Goal: Task Accomplishment & Management: Use online tool/utility

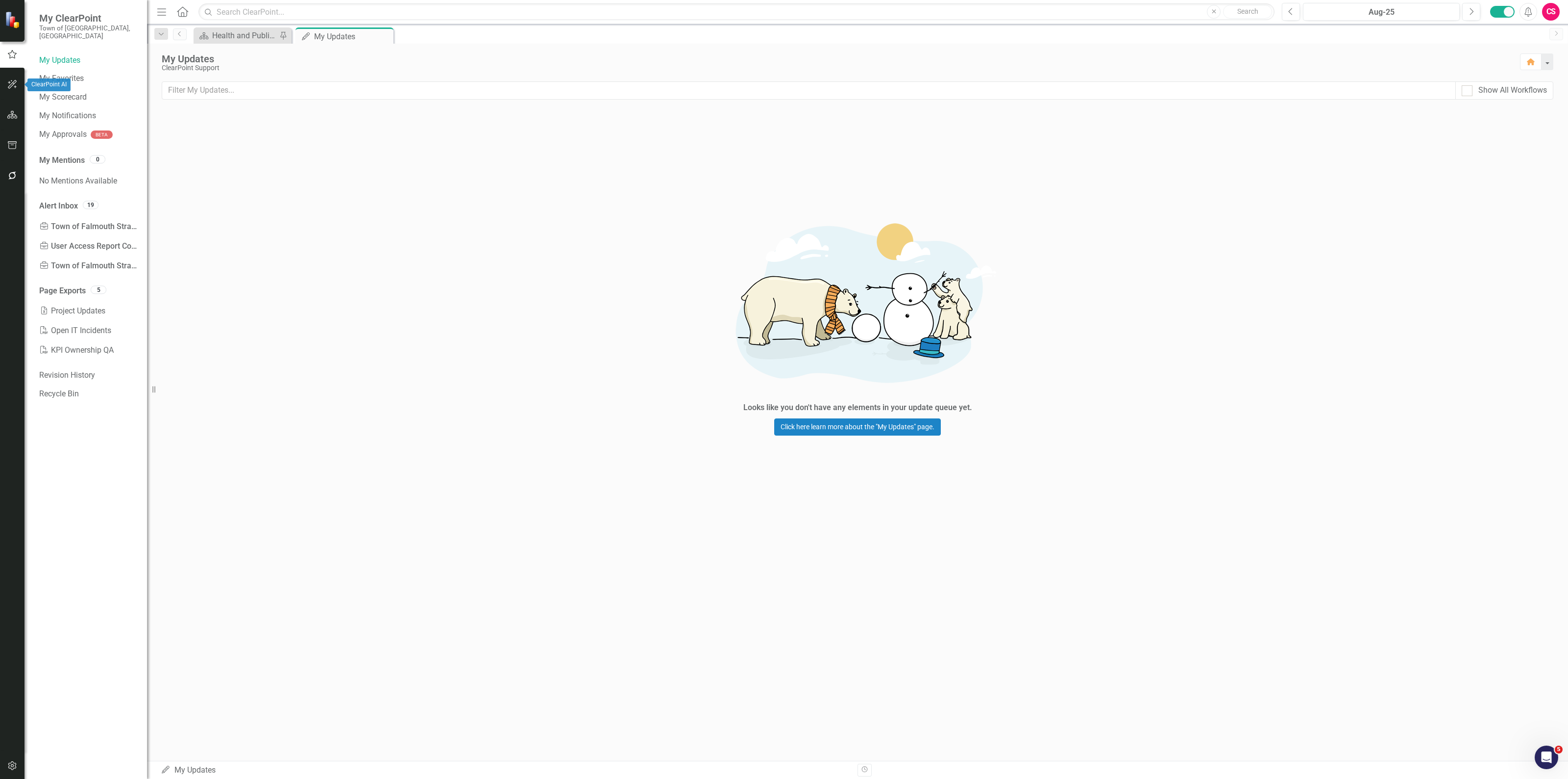
click at [16, 81] on icon "button" at bounding box center [13, 84] width 9 height 9
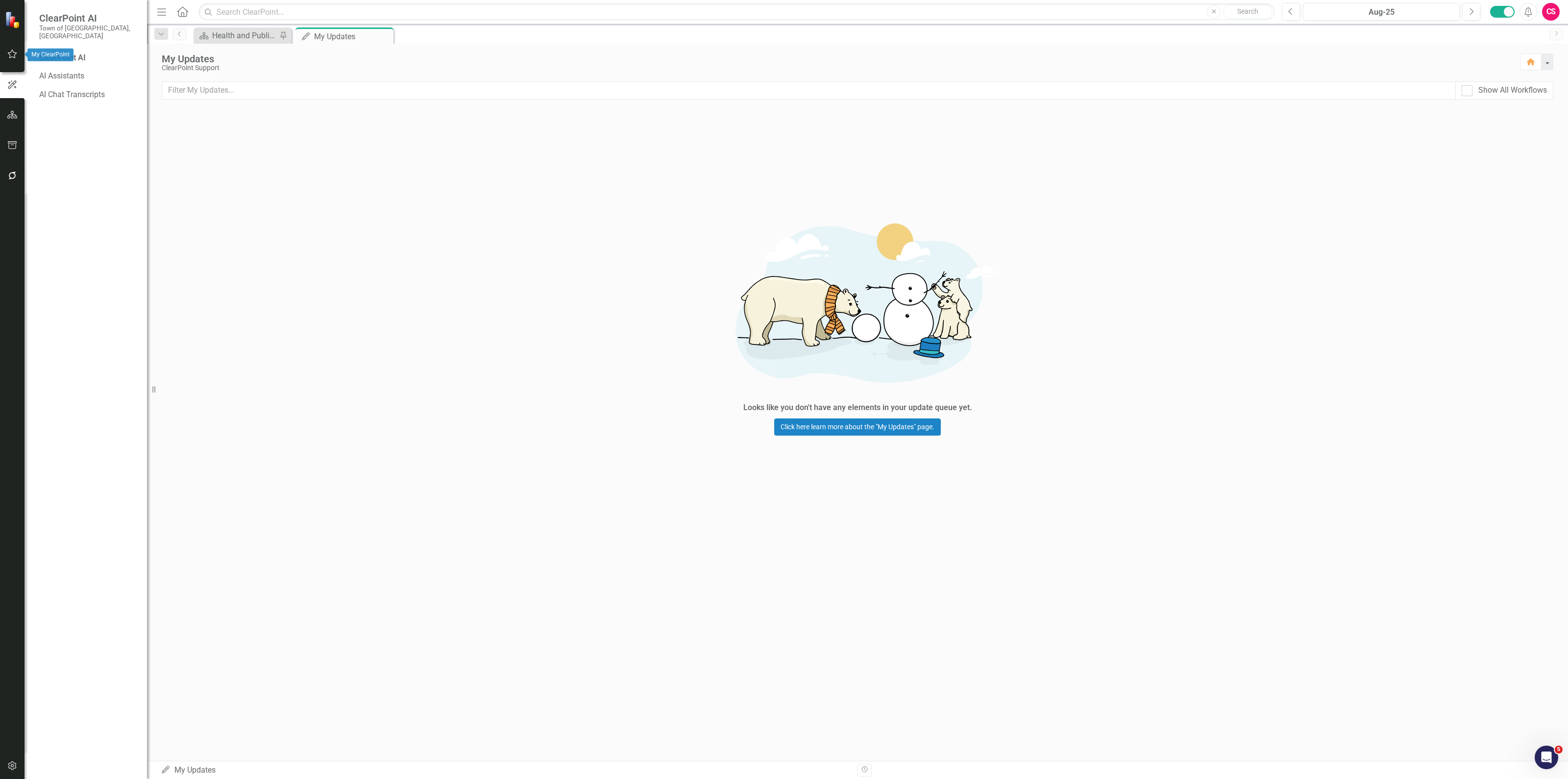
click at [16, 54] on icon "button" at bounding box center [12, 53] width 10 height 8
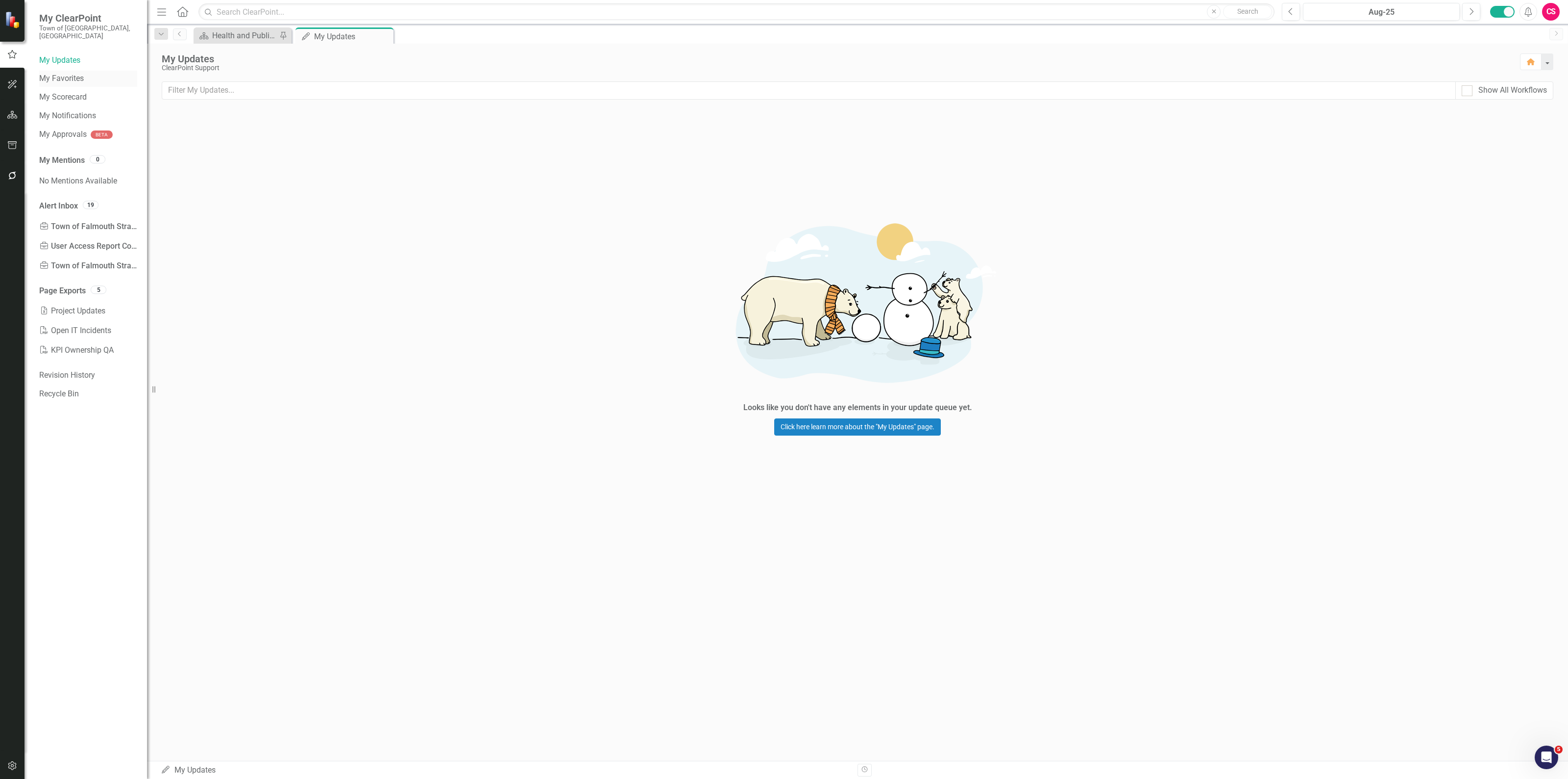
click at [54, 73] on link "My Favorites" at bounding box center [88, 79] width 98 height 11
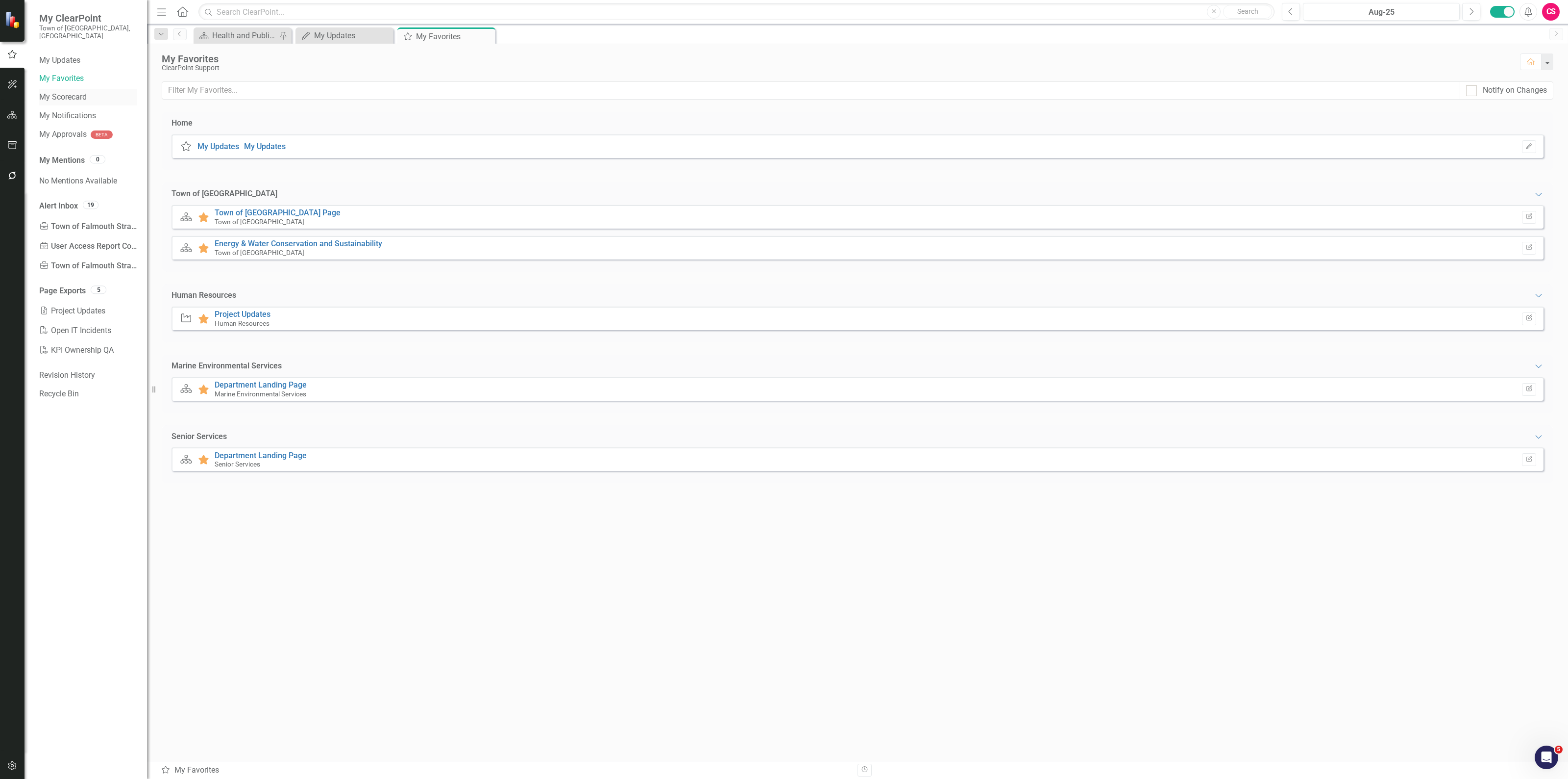
click at [57, 91] on link "My Scorecard" at bounding box center [88, 97] width 98 height 11
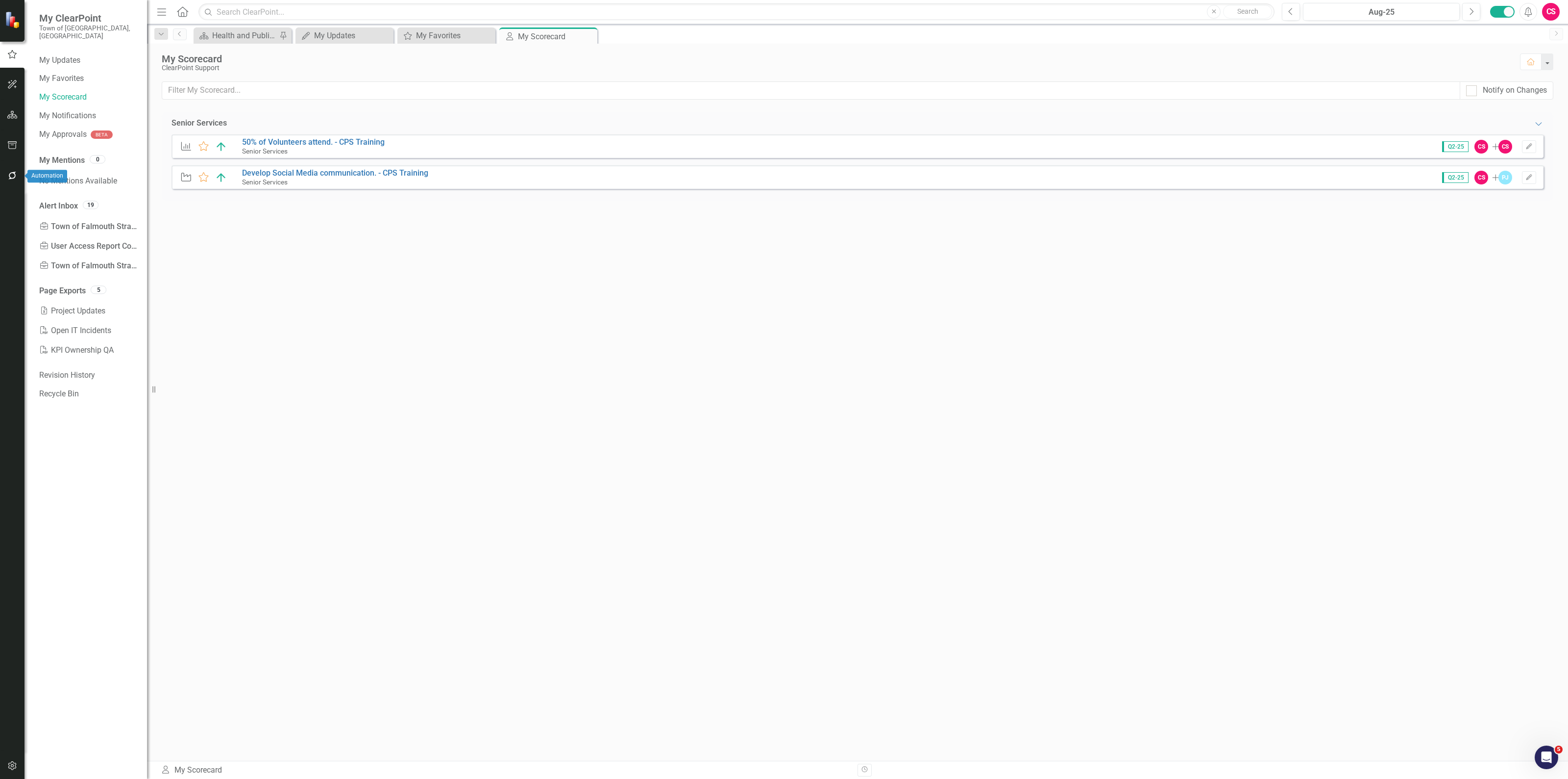
click at [3, 179] on button "button" at bounding box center [13, 175] width 22 height 21
click at [70, 73] on link "Reporting Workflows" at bounding box center [88, 79] width 98 height 11
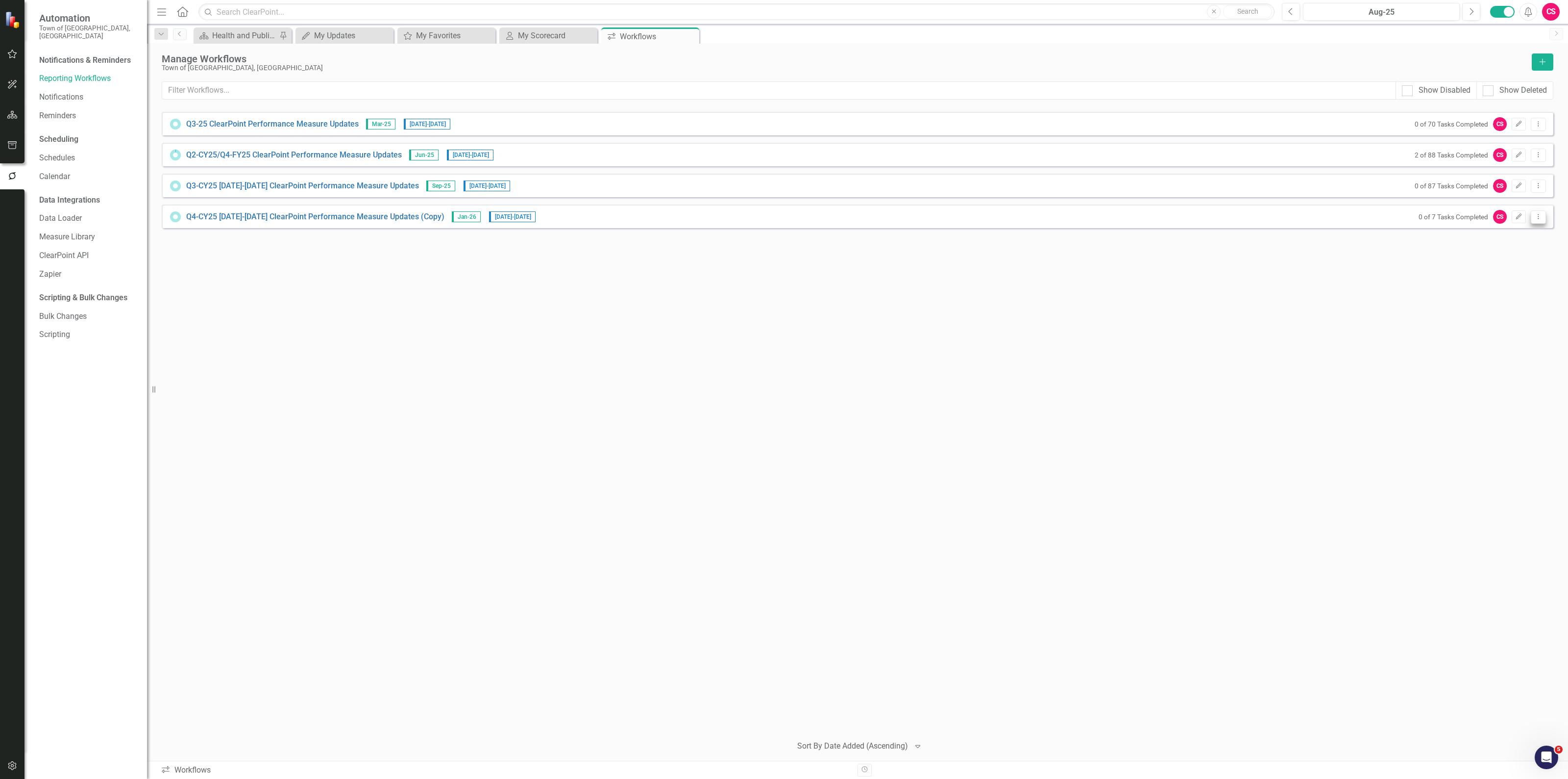
click at [1536, 221] on button "Dropdown Menu" at bounding box center [1538, 217] width 15 height 14
click at [1505, 249] on link "Edit Edit Workflow" at bounding box center [1500, 251] width 90 height 18
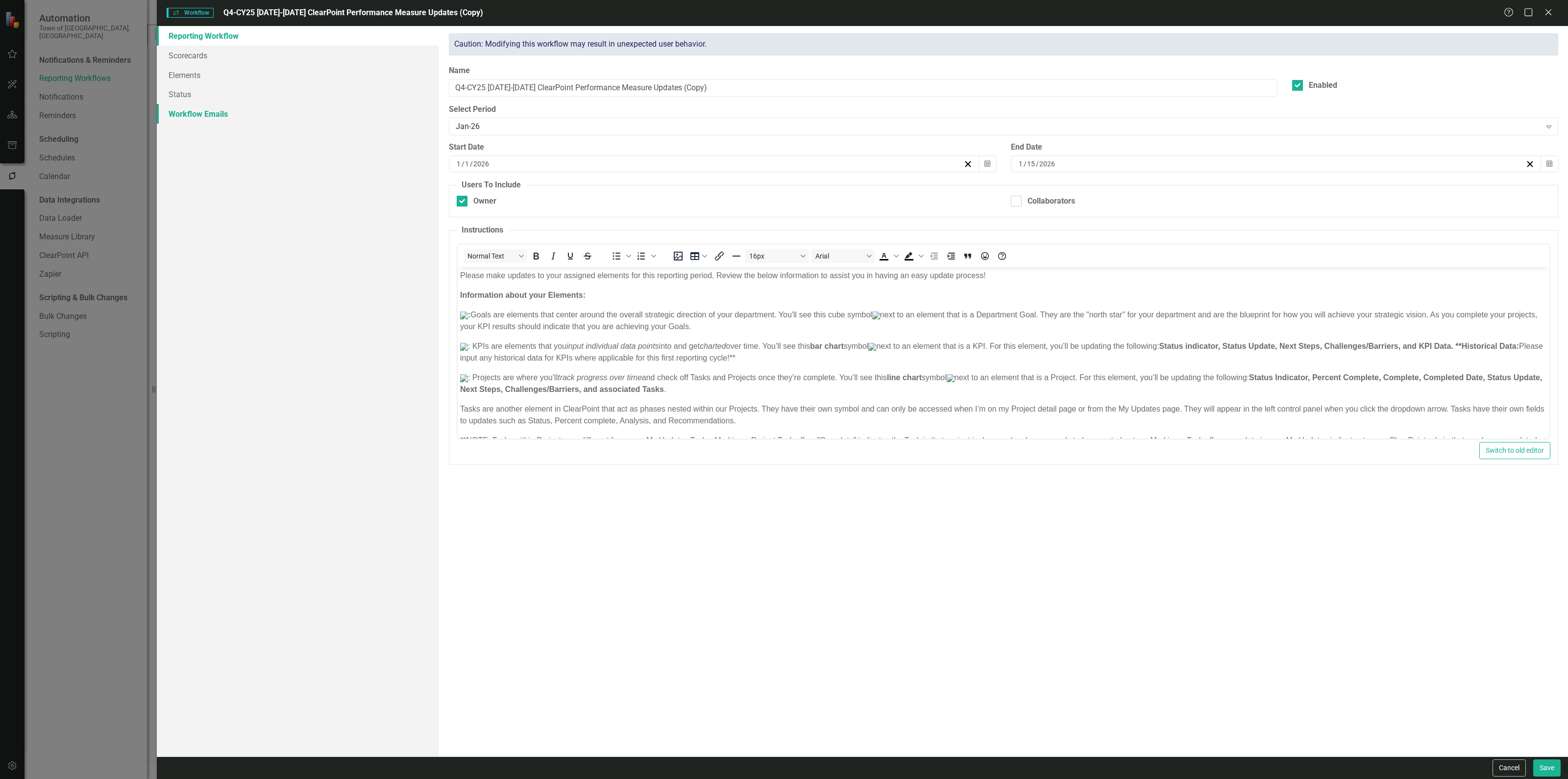
click at [226, 112] on link "Workflow Emails" at bounding box center [298, 114] width 283 height 20
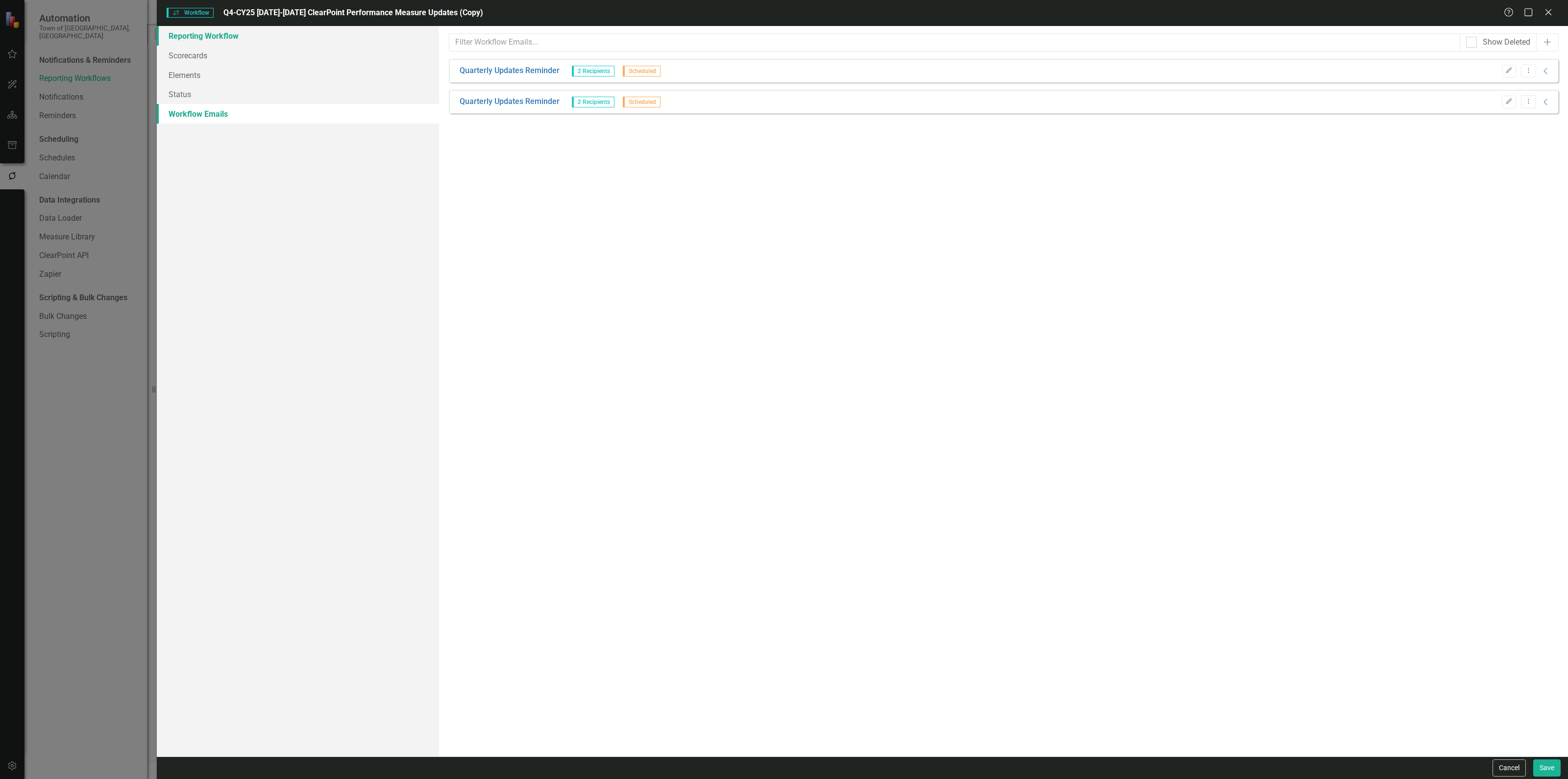
click at [254, 37] on link "Reporting Workflow" at bounding box center [298, 36] width 283 height 20
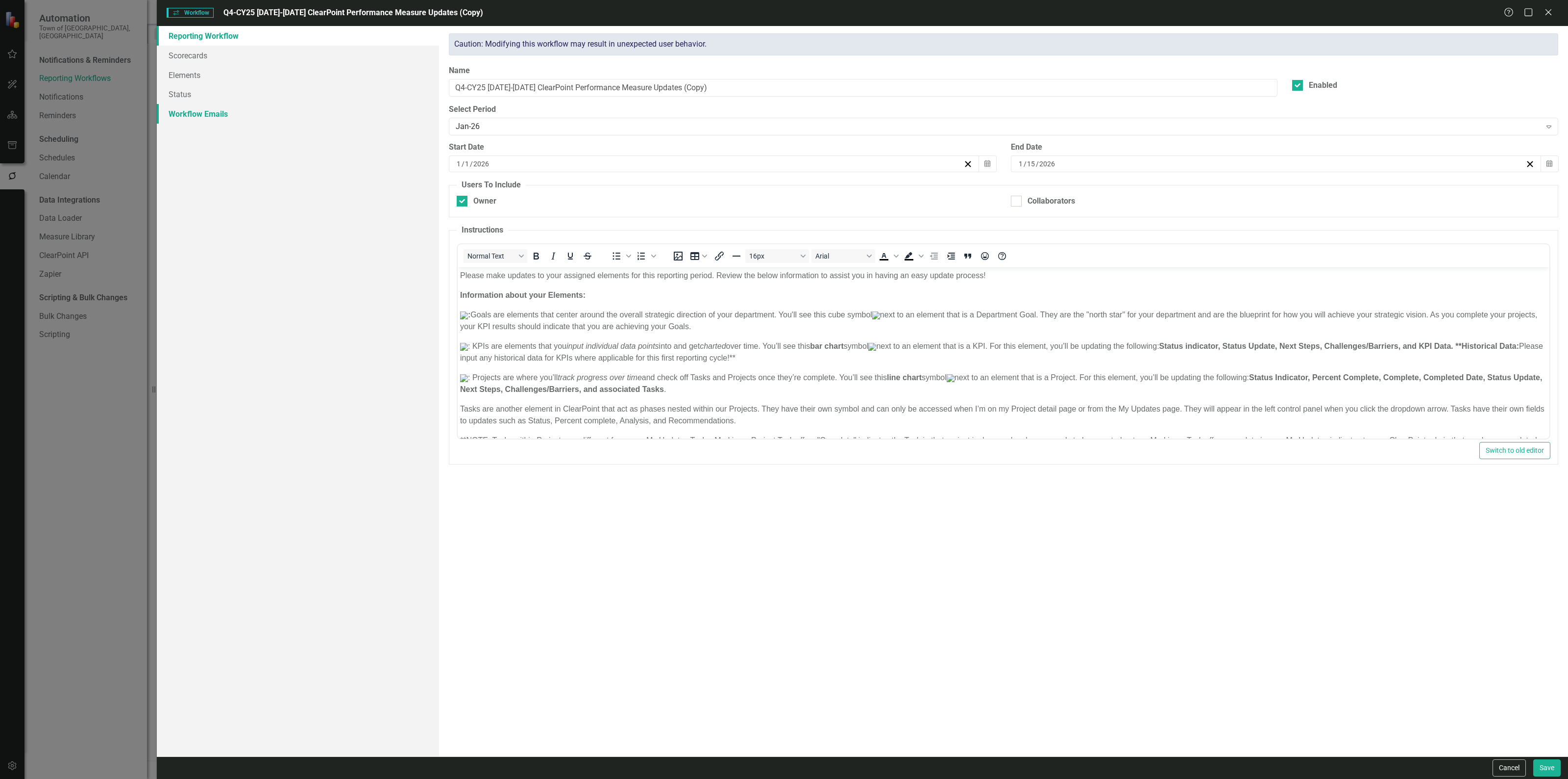
click at [249, 118] on link "Workflow Emails" at bounding box center [298, 114] width 283 height 20
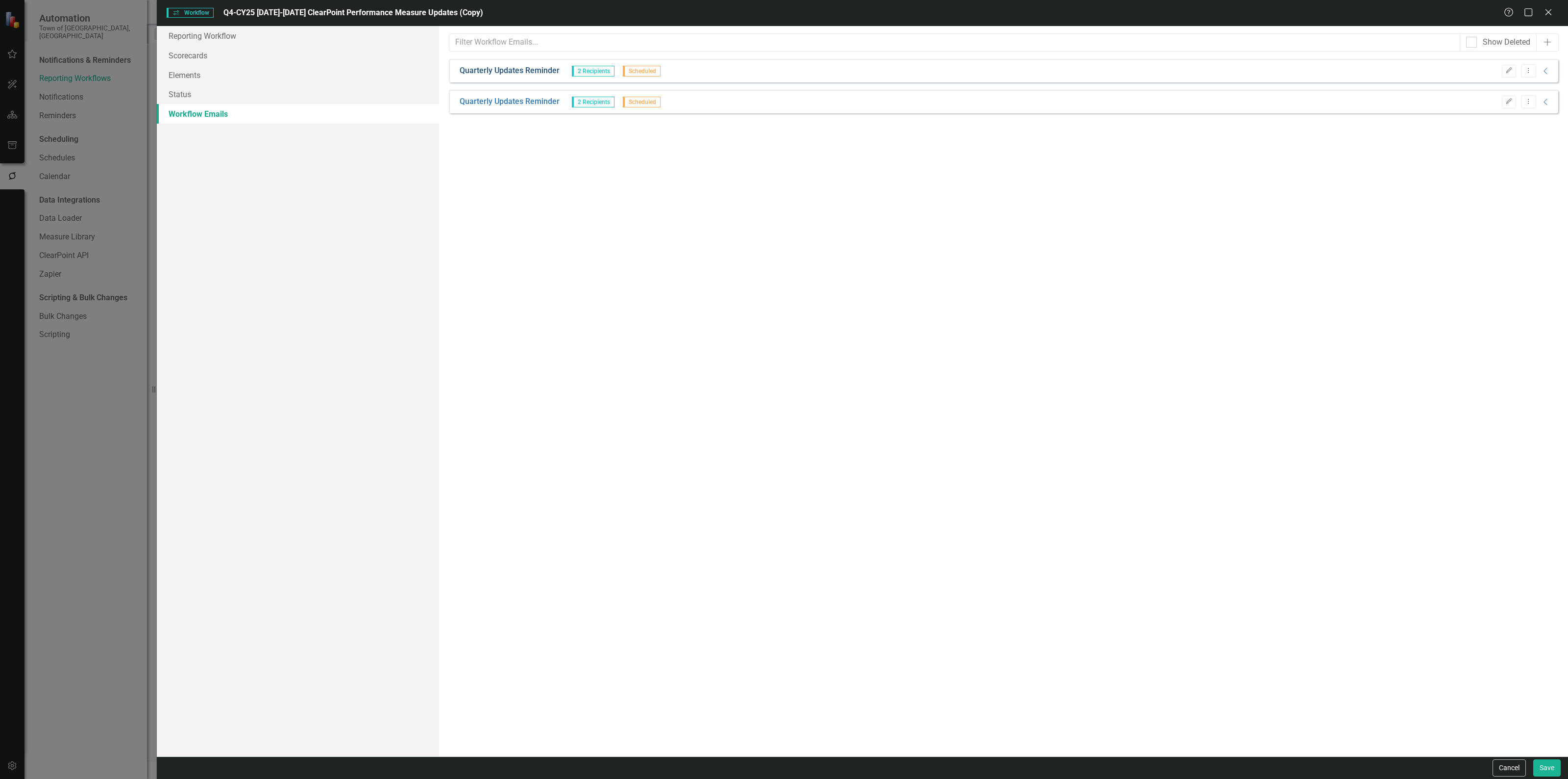
click at [510, 71] on link "Quarterly Updates Reminder" at bounding box center [509, 70] width 100 height 11
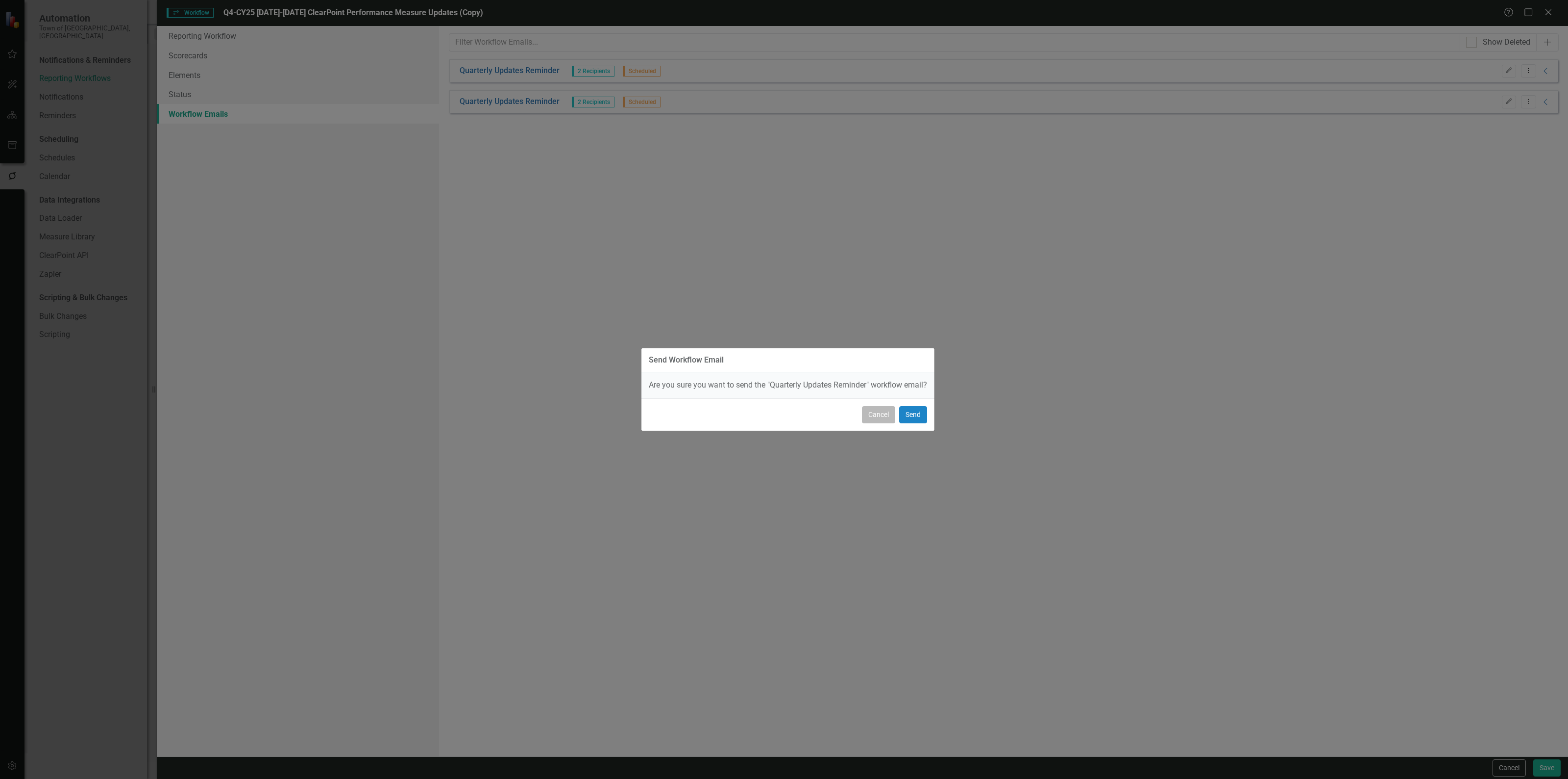
click at [888, 422] on button "Cancel" at bounding box center [878, 414] width 33 height 17
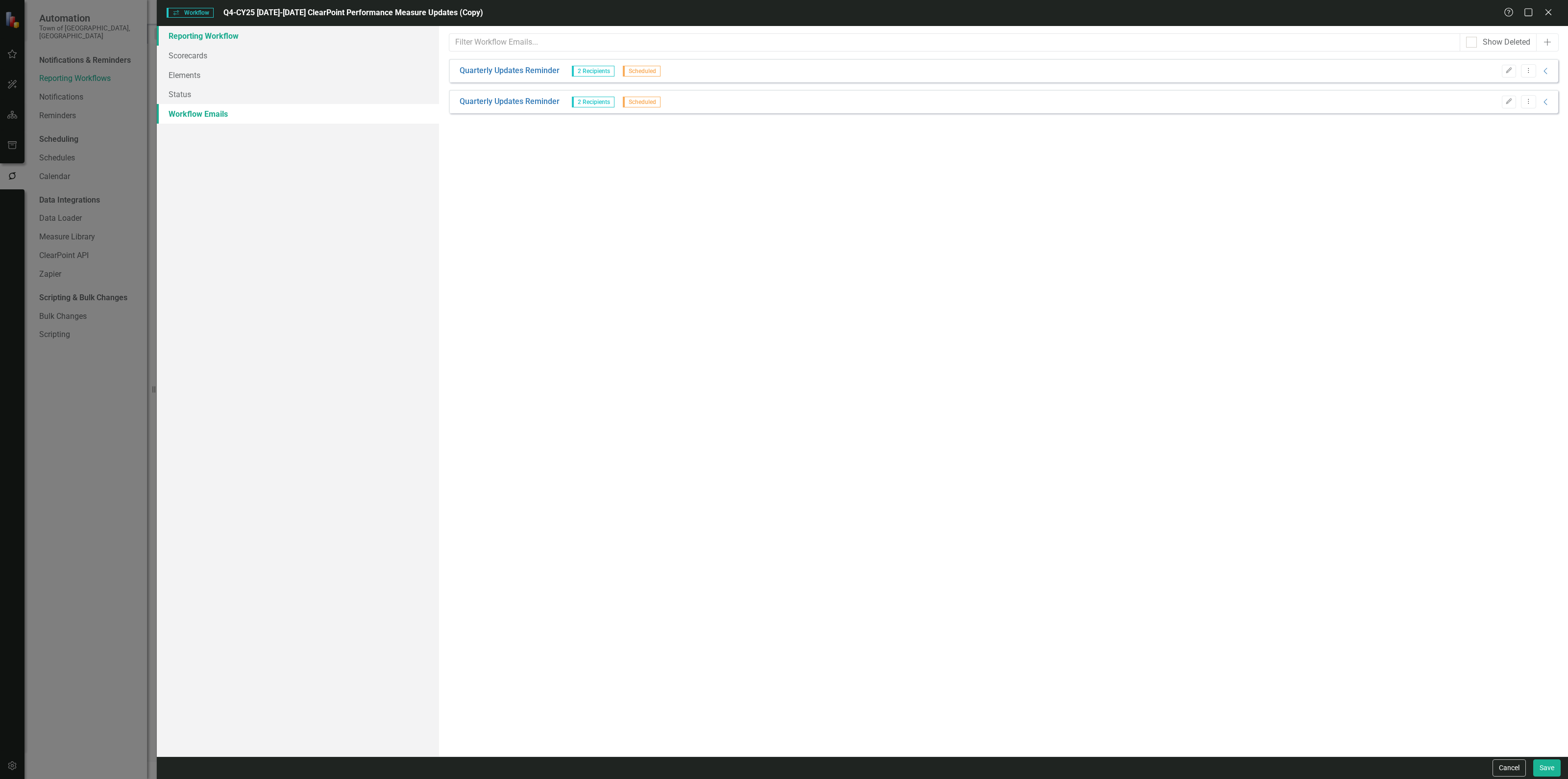
click at [227, 33] on link "Reporting Workflow" at bounding box center [298, 36] width 283 height 20
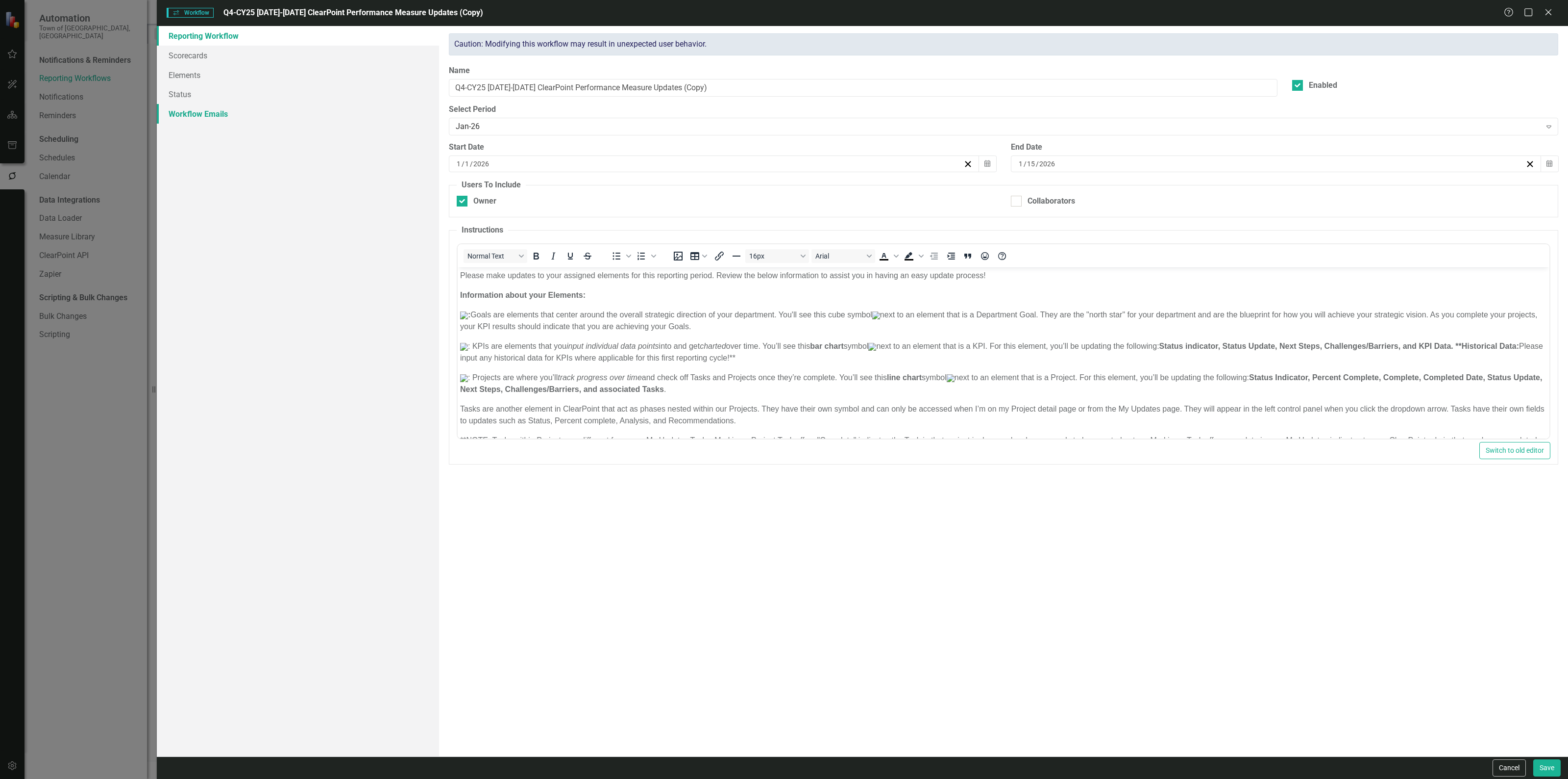
click at [187, 114] on link "Workflow Emails" at bounding box center [298, 114] width 283 height 20
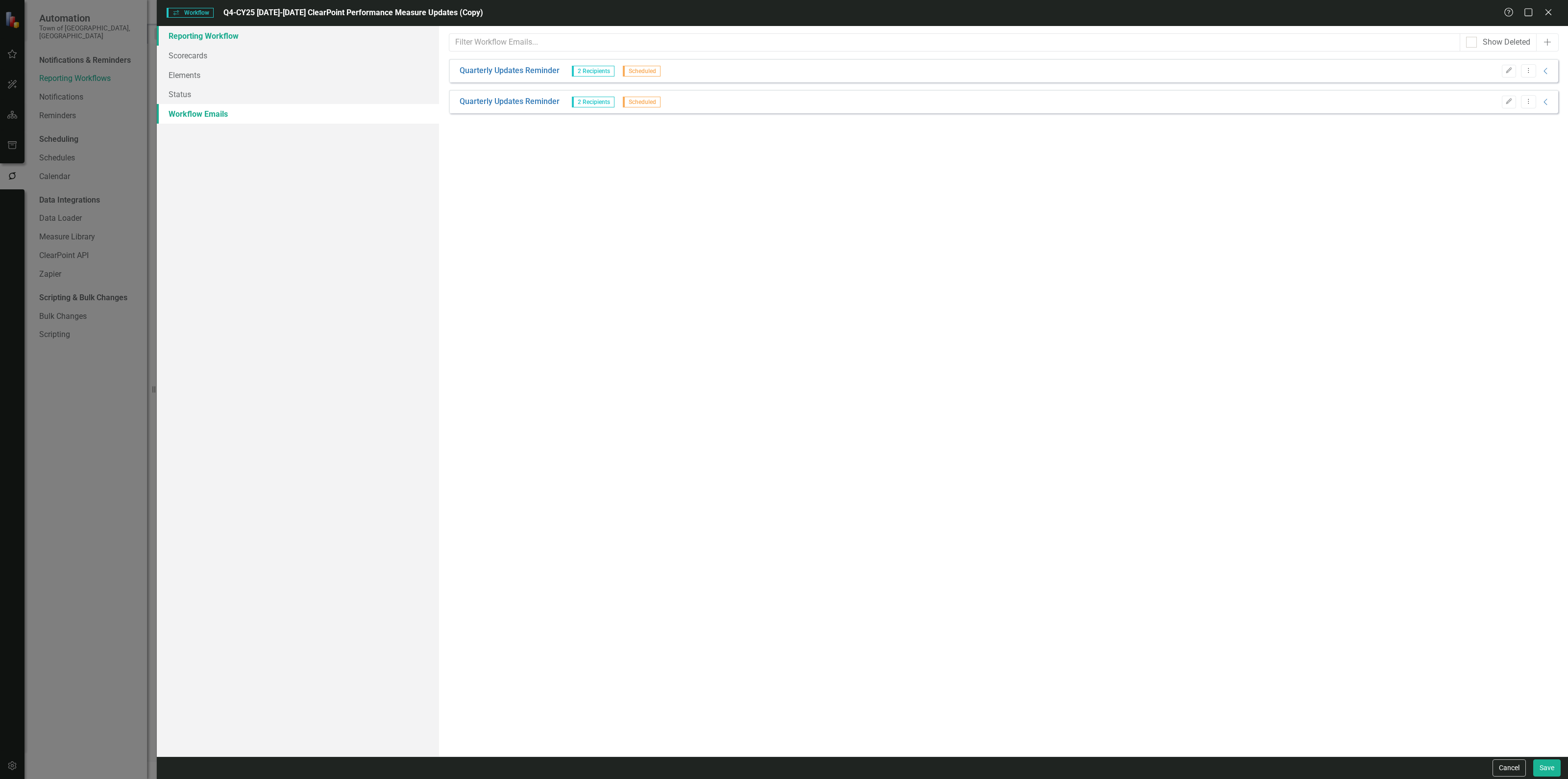
click at [250, 35] on link "Reporting Workflow" at bounding box center [298, 36] width 283 height 20
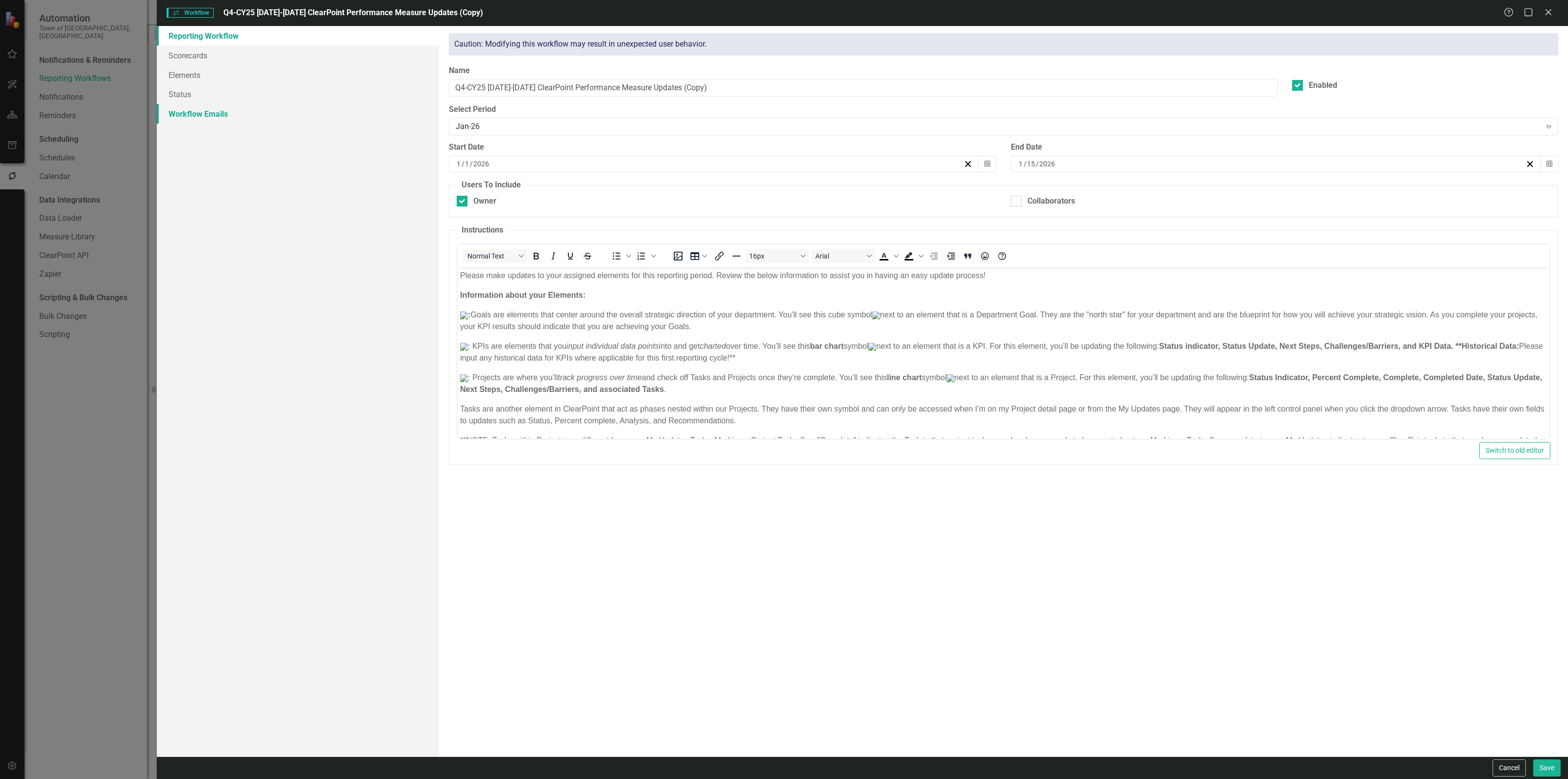
click at [245, 117] on link "Workflow Emails" at bounding box center [298, 114] width 283 height 20
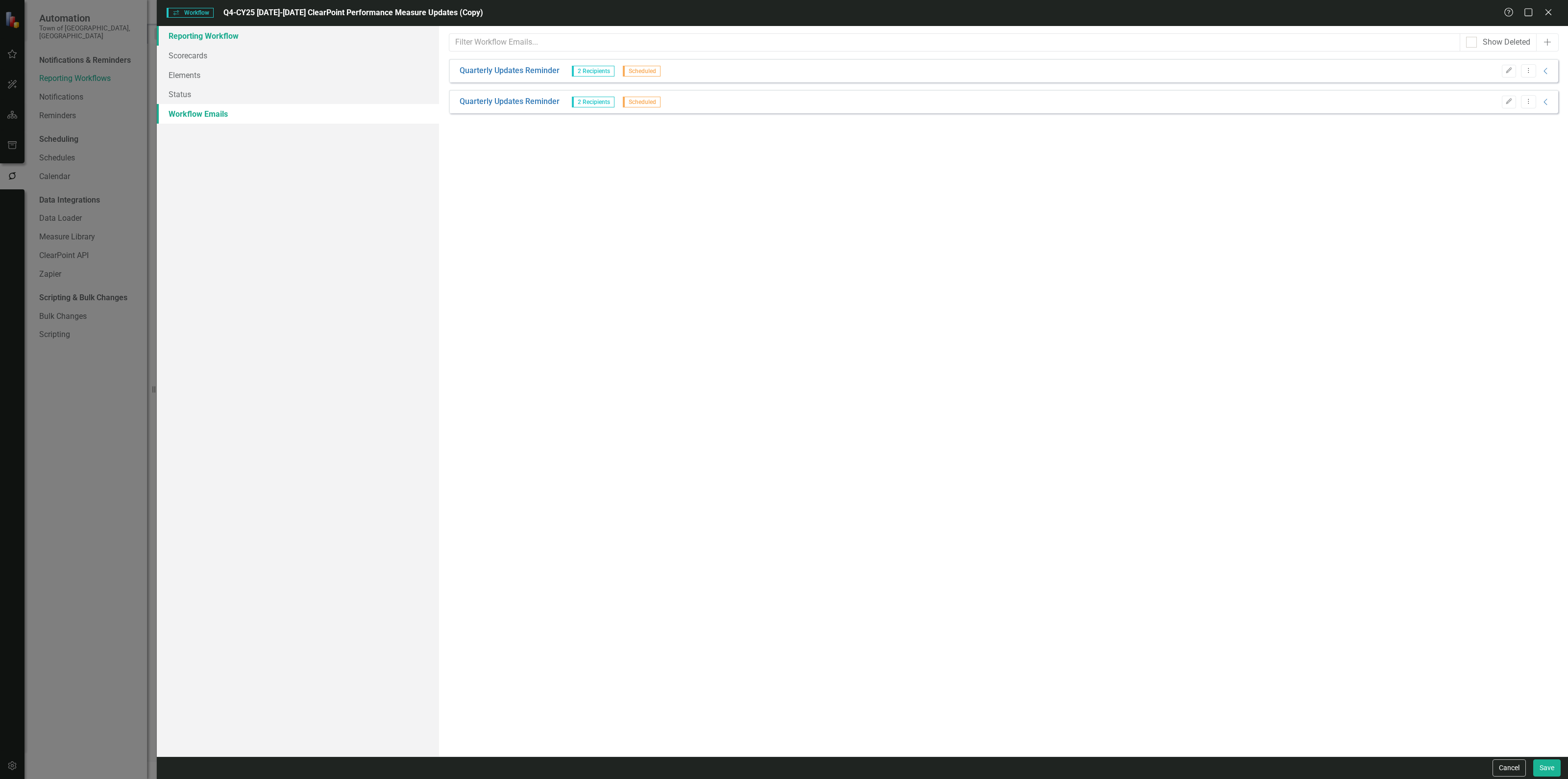
click at [280, 44] on link "Reporting Workflow" at bounding box center [298, 36] width 283 height 20
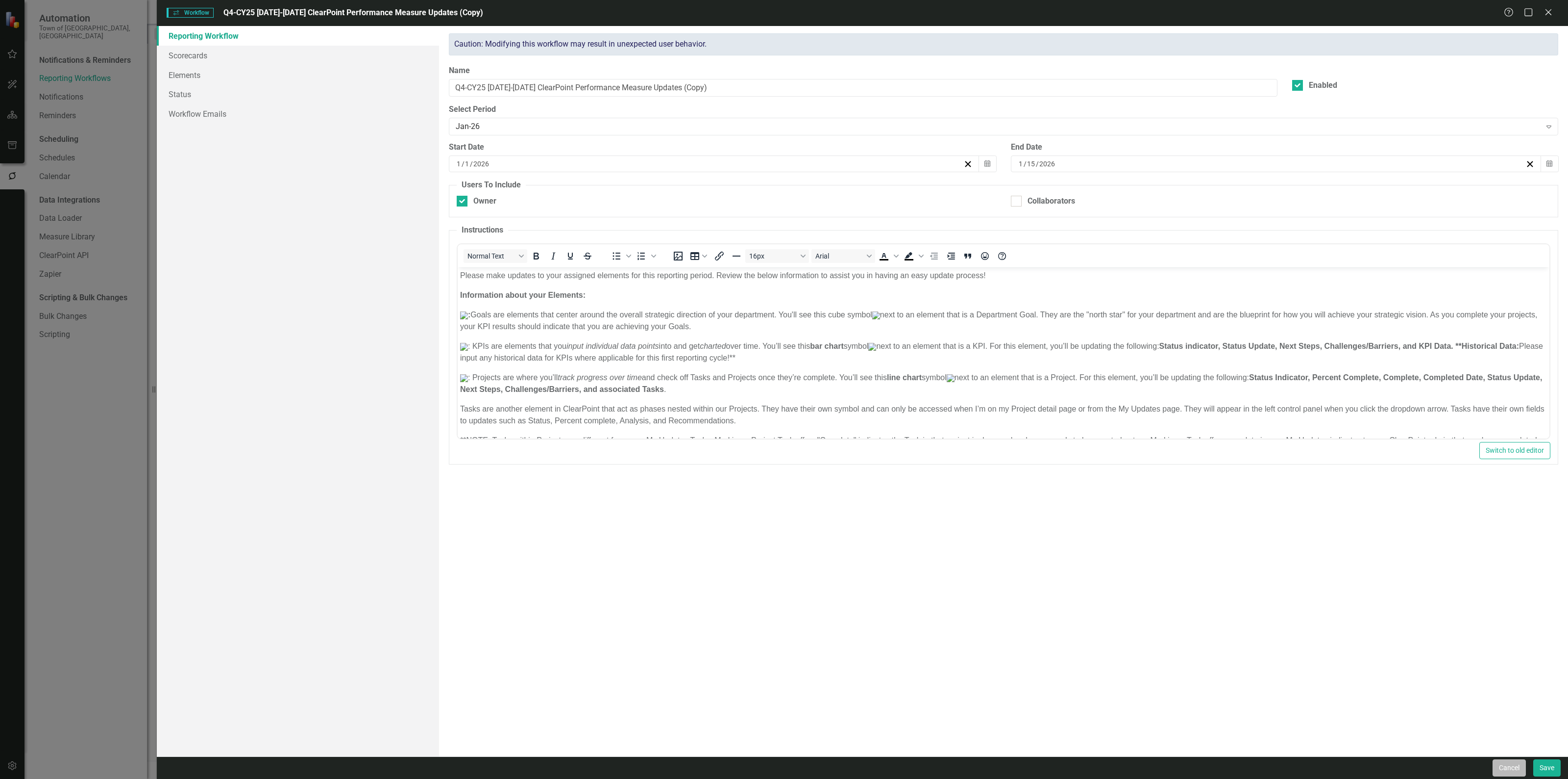
click at [1512, 761] on button "Cancel" at bounding box center [1509, 767] width 33 height 17
